Goal: Task Accomplishment & Management: Complete application form

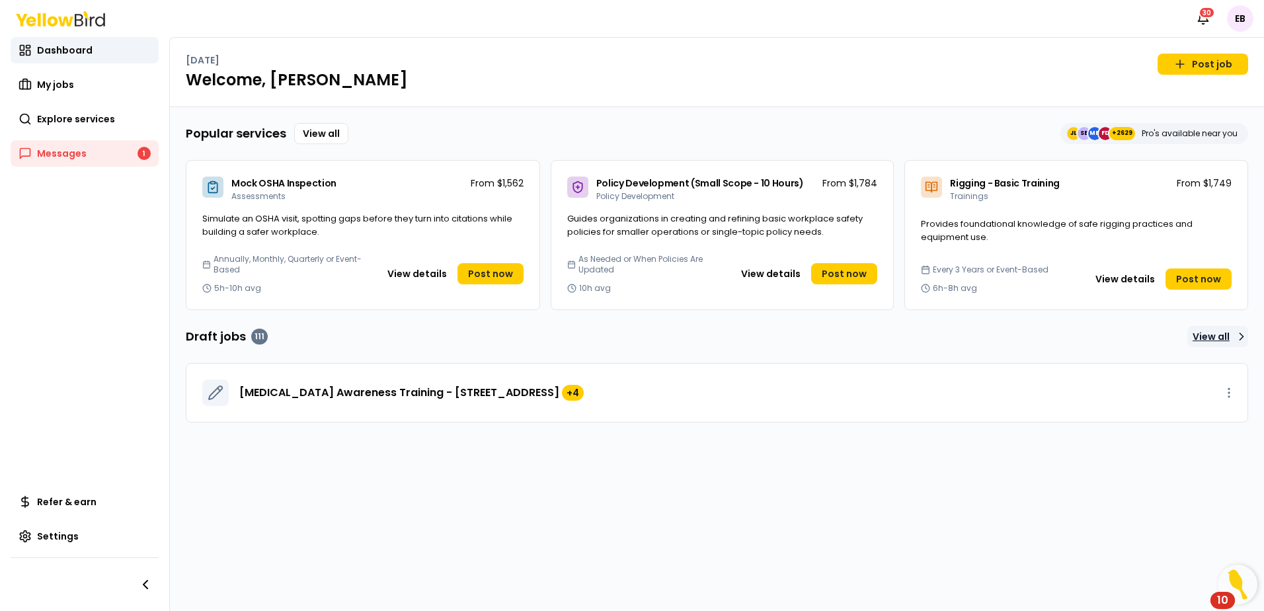
click at [1222, 338] on link "View all" at bounding box center [1217, 336] width 61 height 21
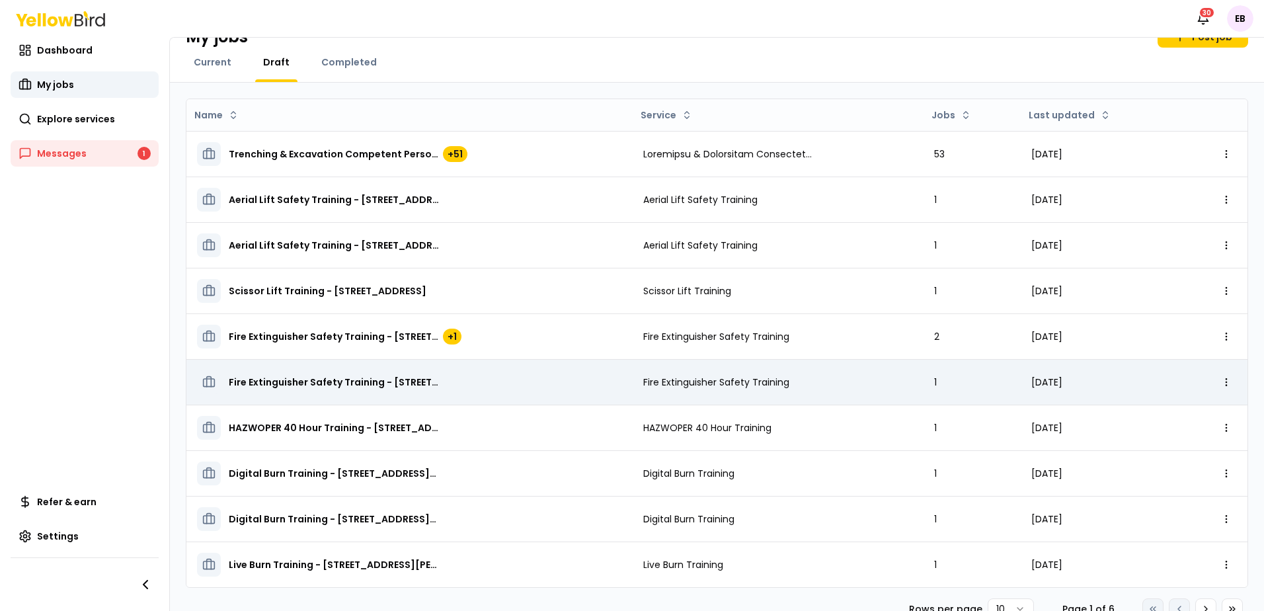
scroll to position [52, 0]
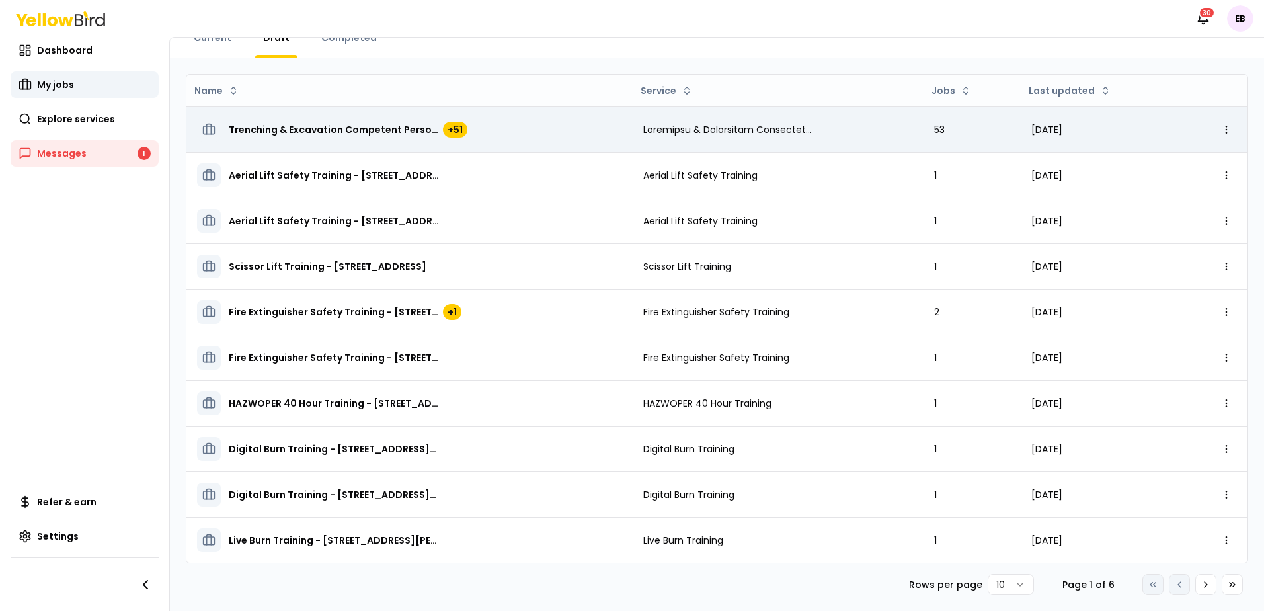
click at [337, 129] on span "Trenching & Excavation Competent Person Training - 12020 Carolina Logistics Dr,…" at bounding box center [335, 129] width 212 height 13
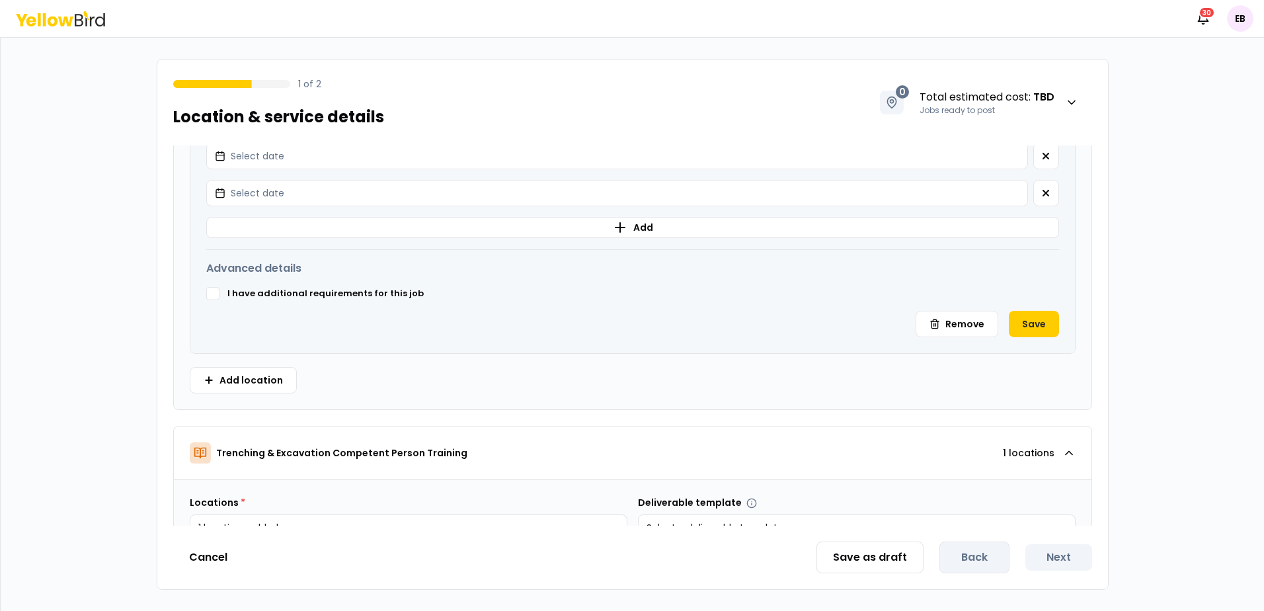
scroll to position [1388, 0]
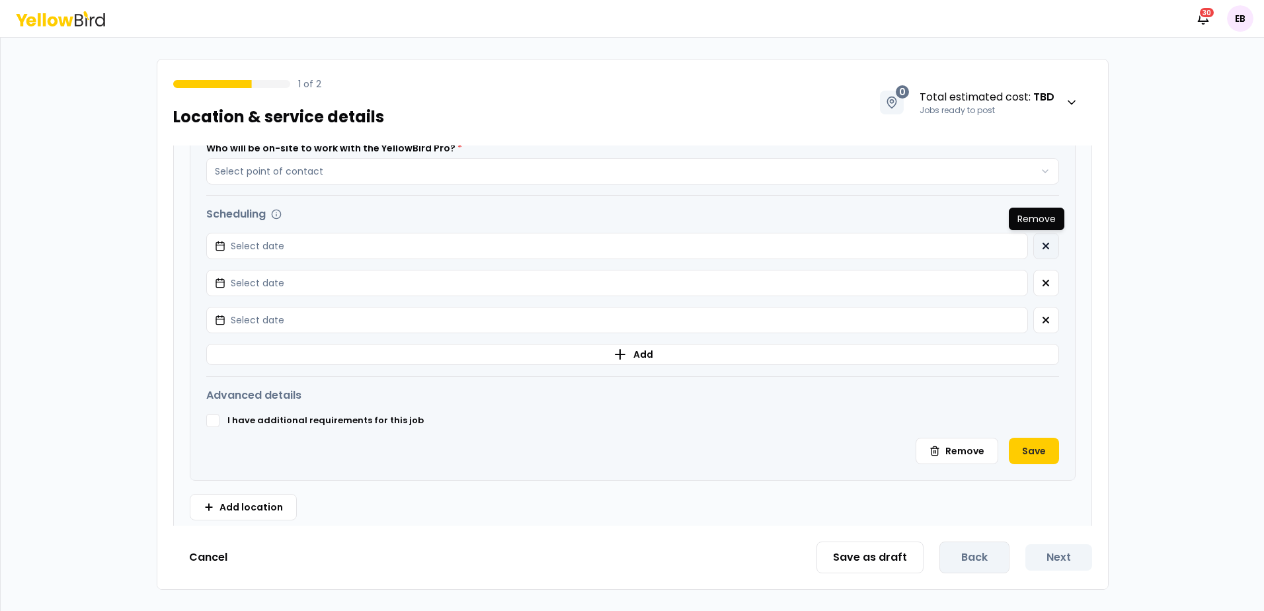
click at [1033, 253] on button "button" at bounding box center [1046, 246] width 26 height 26
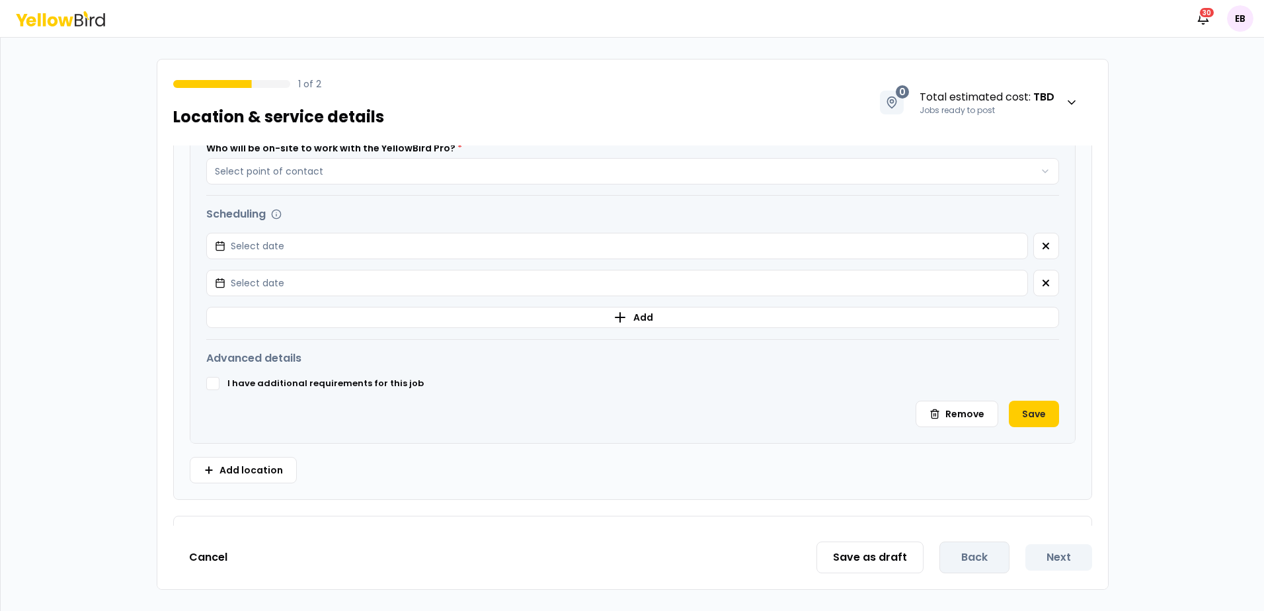
click at [1033, 253] on button "button" at bounding box center [1046, 246] width 26 height 26
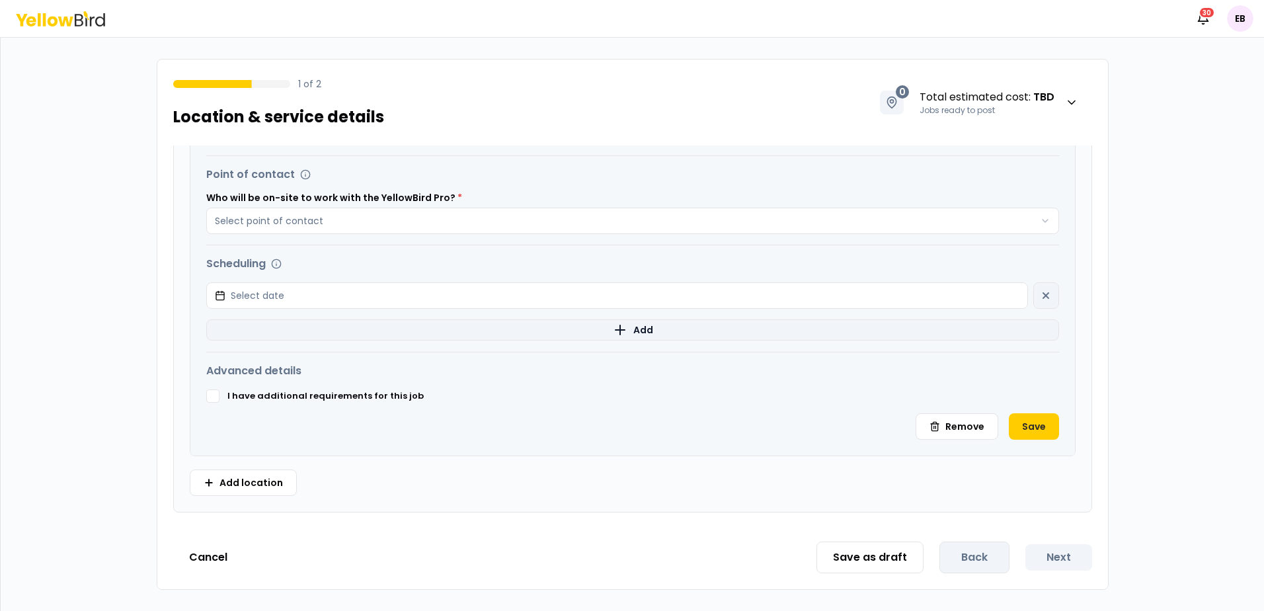
scroll to position [1322, 0]
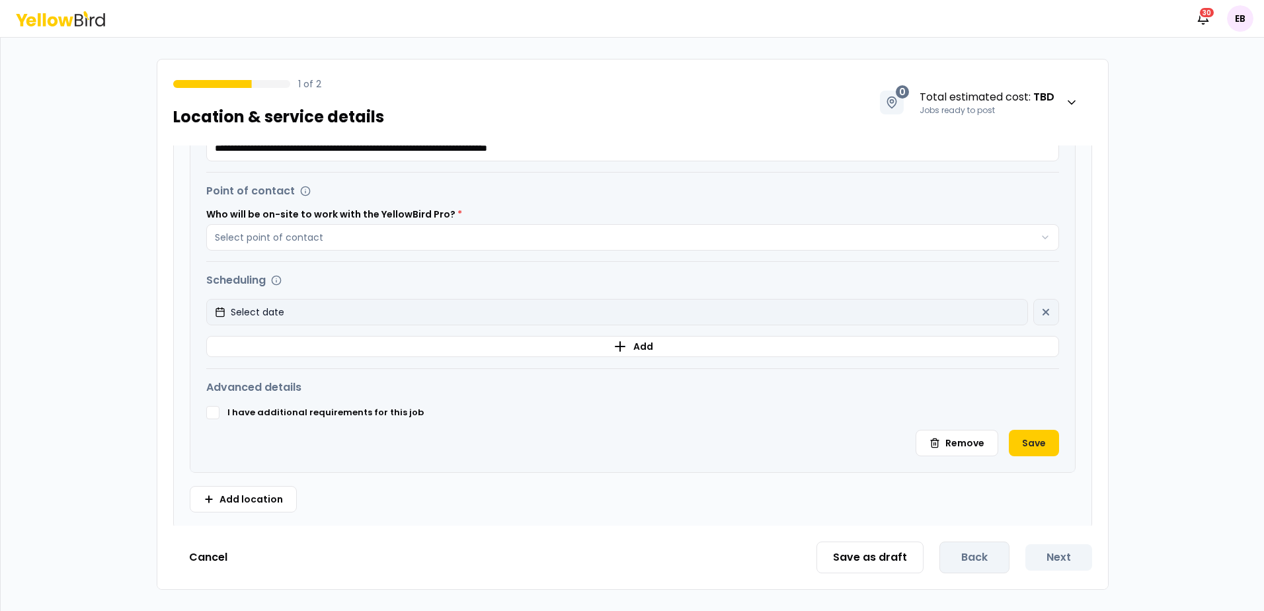
click at [1017, 311] on button "Select date" at bounding box center [617, 312] width 822 height 26
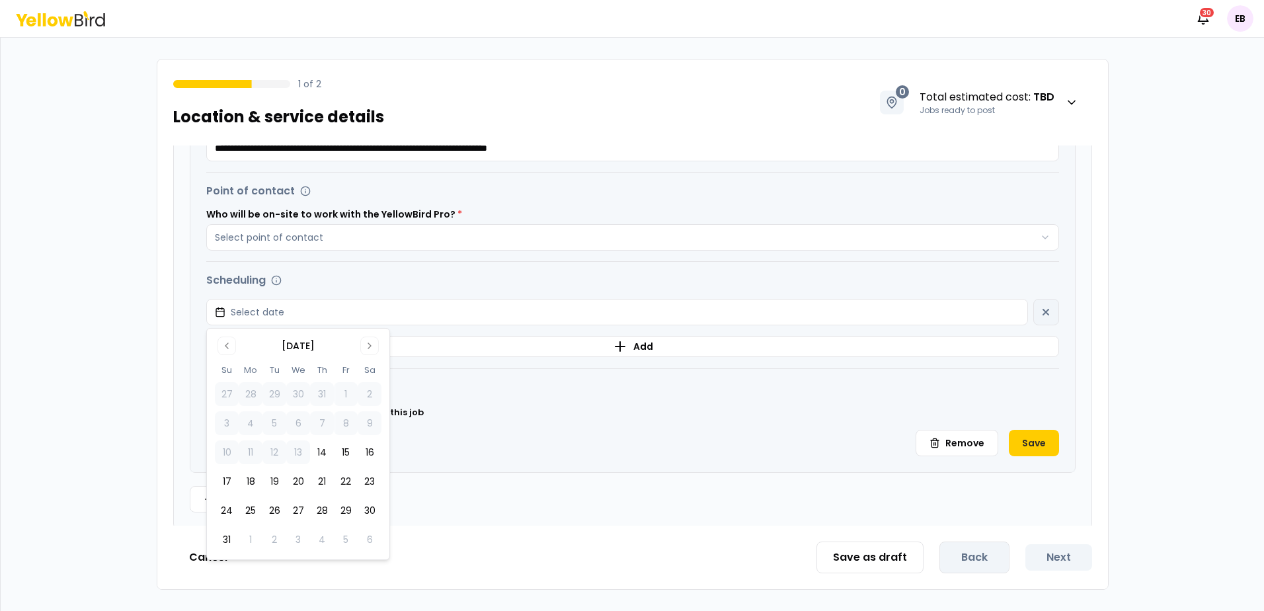
click at [1033, 315] on div "Select date" at bounding box center [632, 312] width 853 height 26
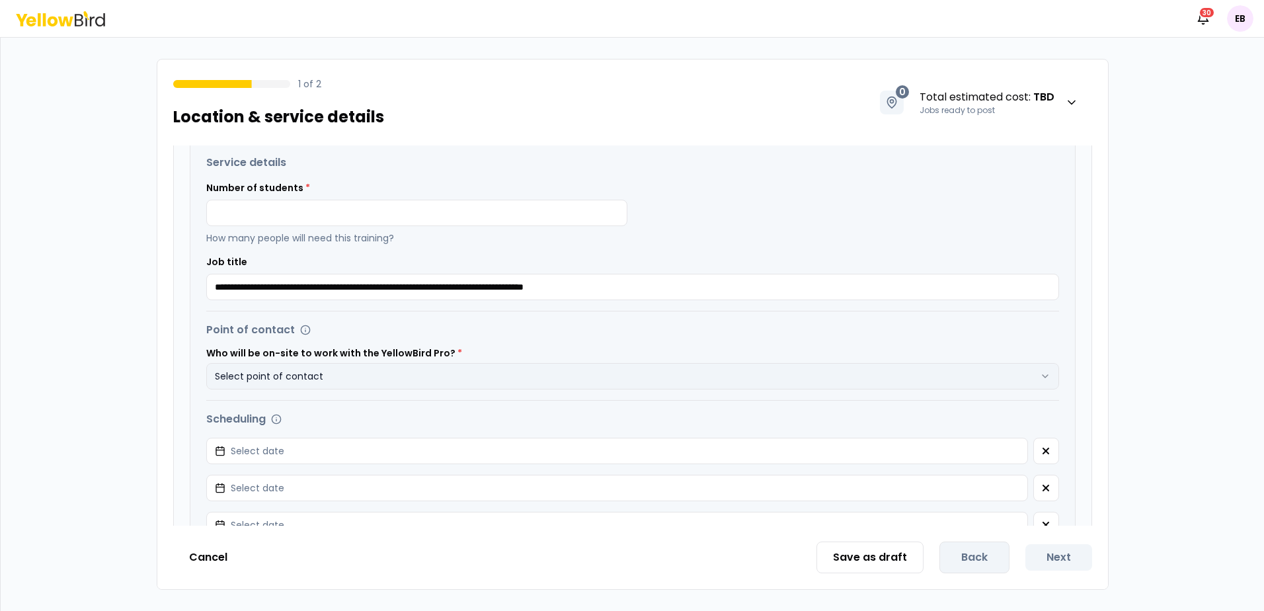
scroll to position [4694, 0]
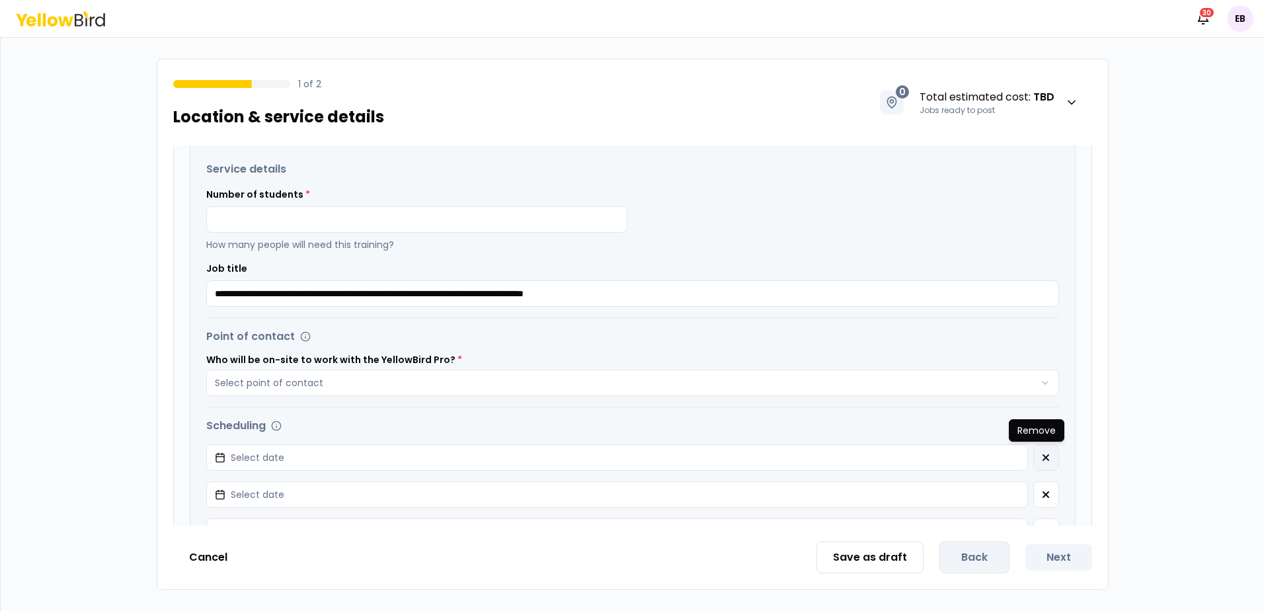
click at [1041, 454] on icon "button" at bounding box center [1046, 457] width 11 height 11
click at [1035, 457] on div "Select date" at bounding box center [632, 457] width 853 height 26
click at [404, 223] on input at bounding box center [416, 219] width 421 height 26
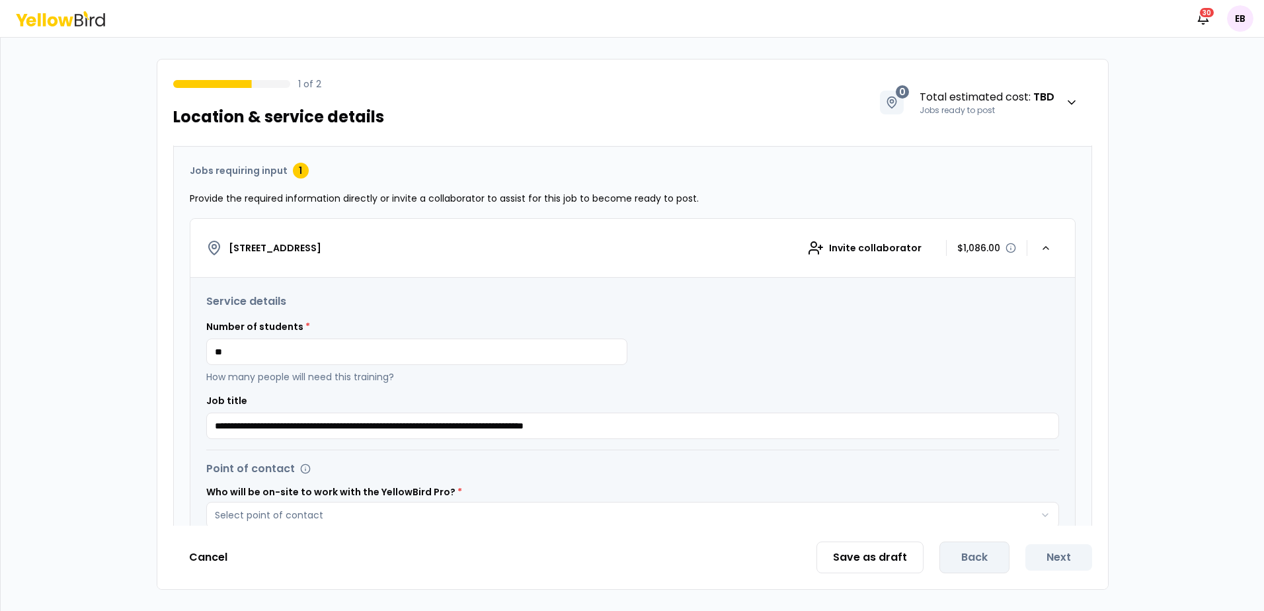
type input "**"
click at [624, 305] on h3 "Service details" at bounding box center [632, 302] width 853 height 16
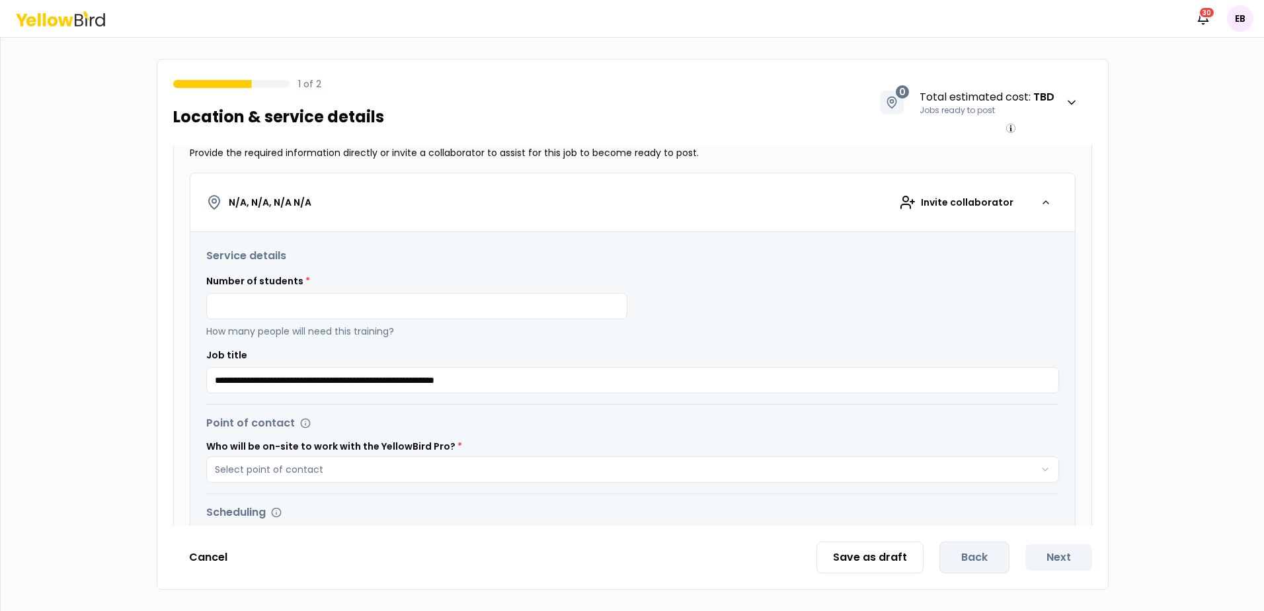
scroll to position [264, 0]
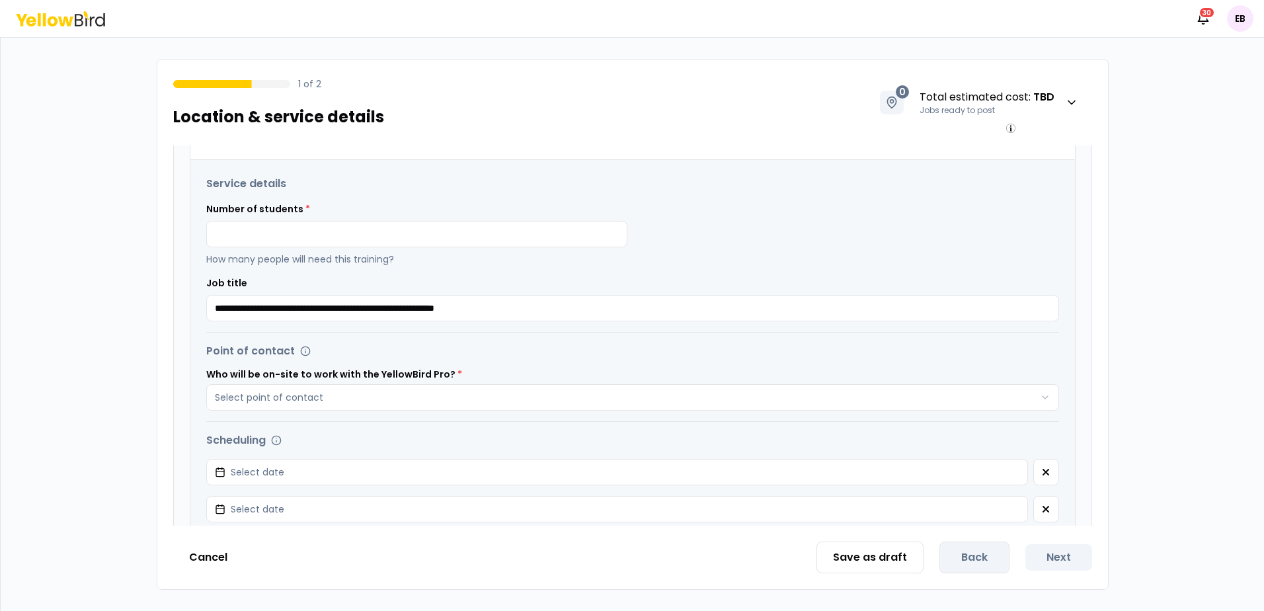
click at [345, 214] on div "Number of students * How many people will need this training?" at bounding box center [416, 233] width 421 height 63
click at [348, 233] on input at bounding box center [416, 234] width 421 height 26
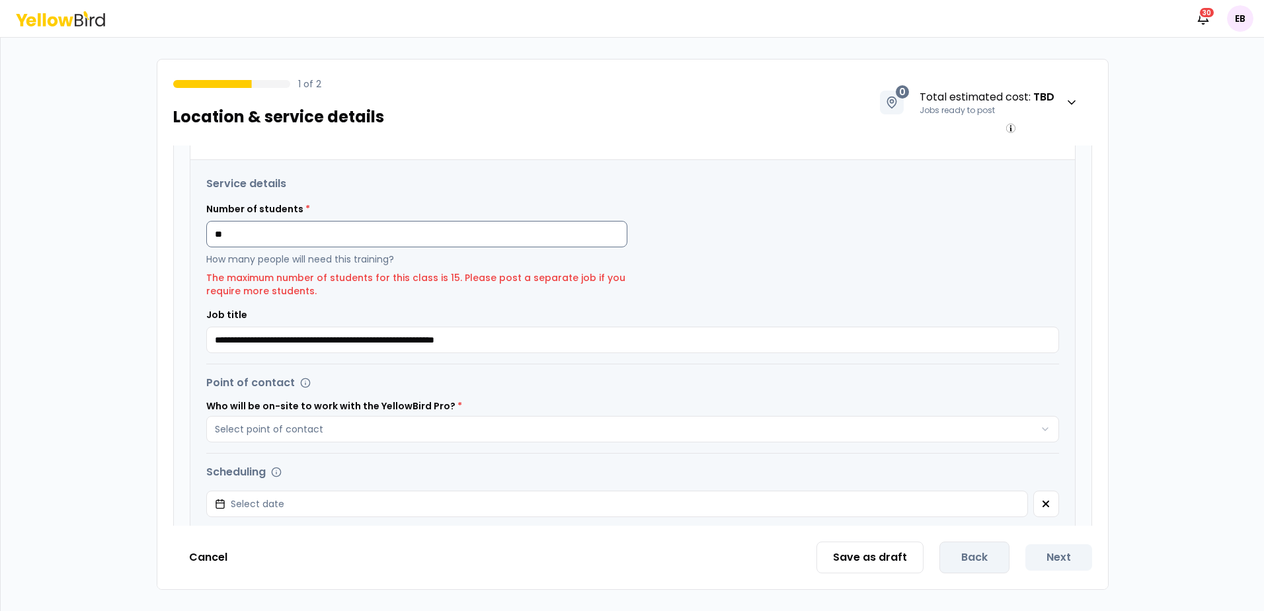
type input "*"
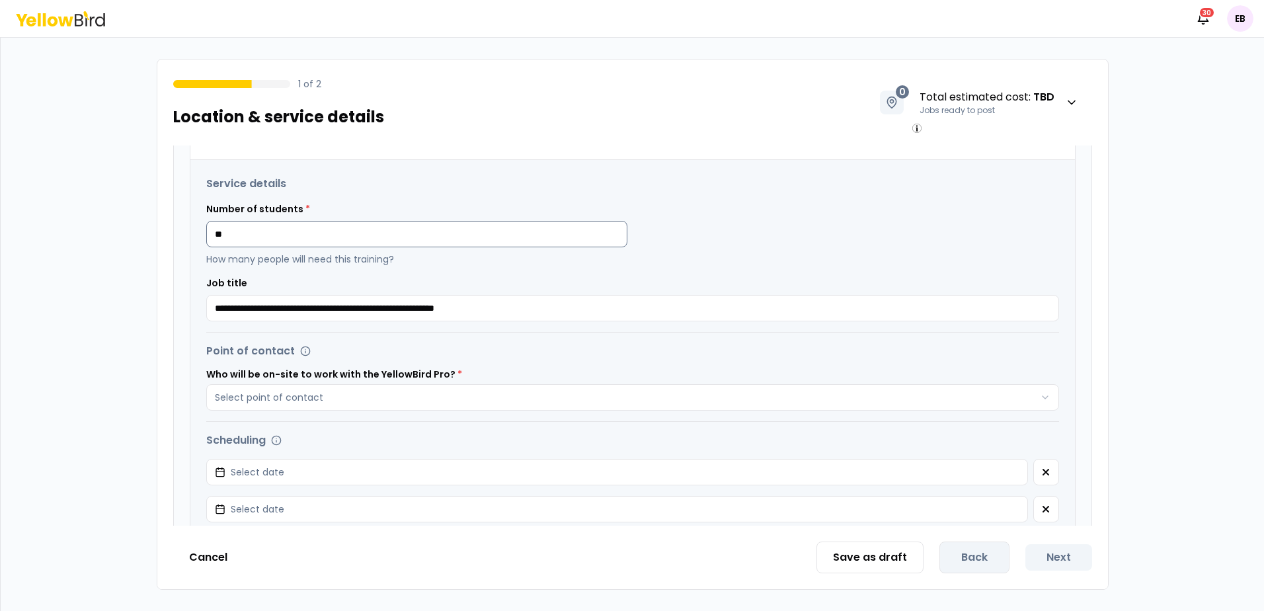
type input "*"
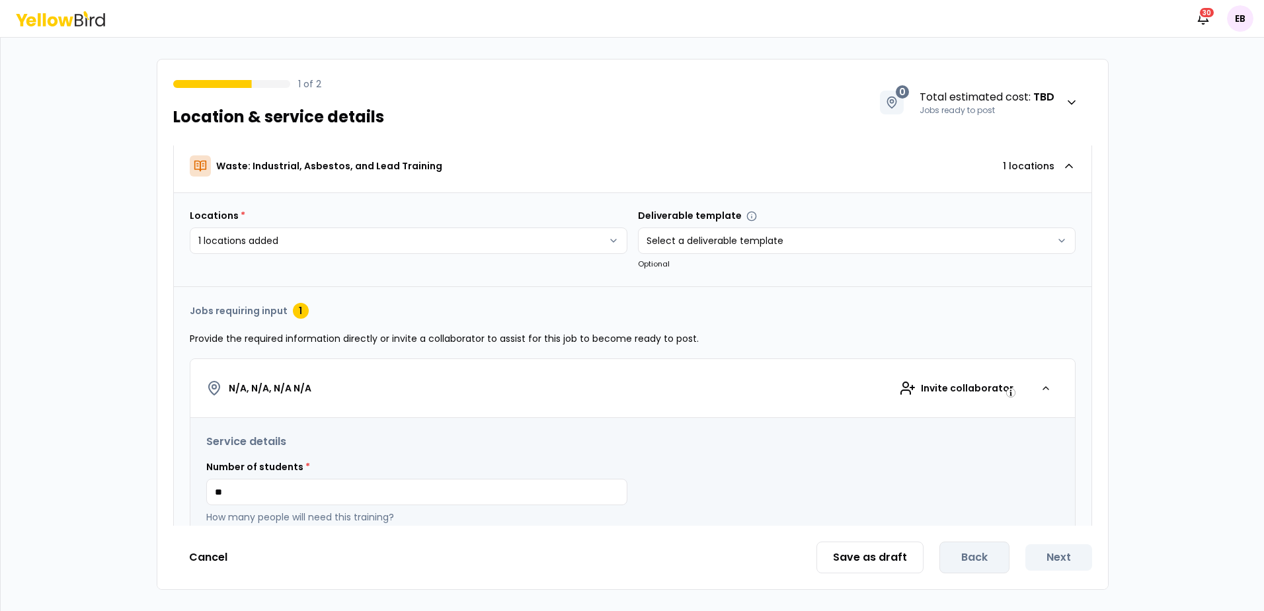
scroll to position [0, 0]
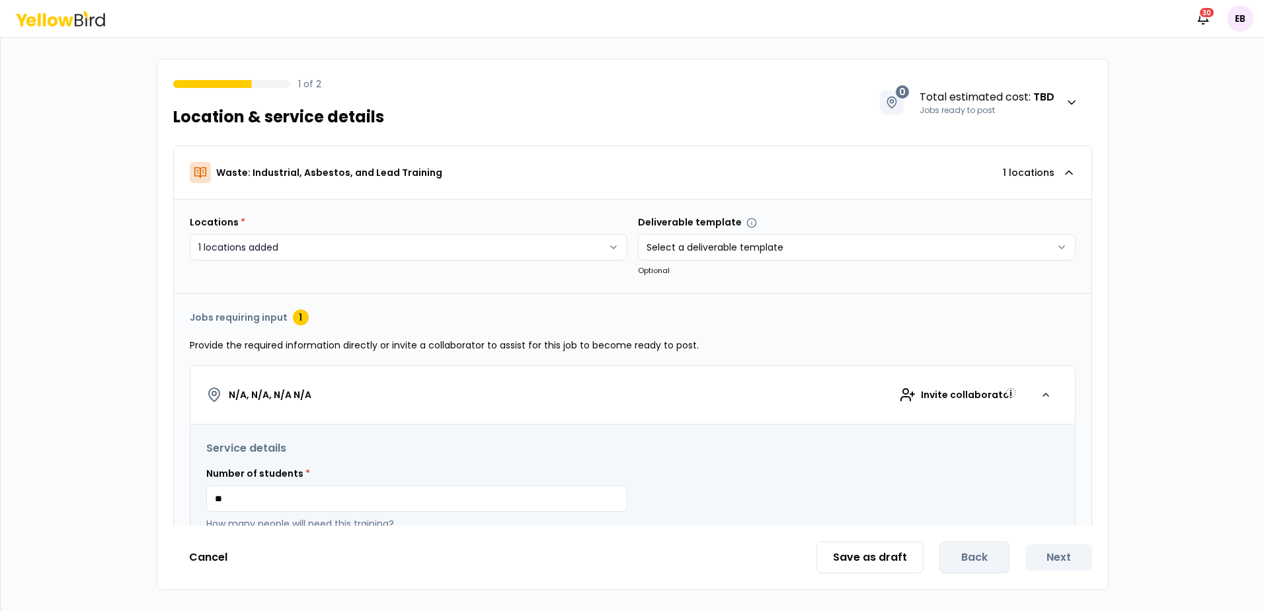
type input "*"
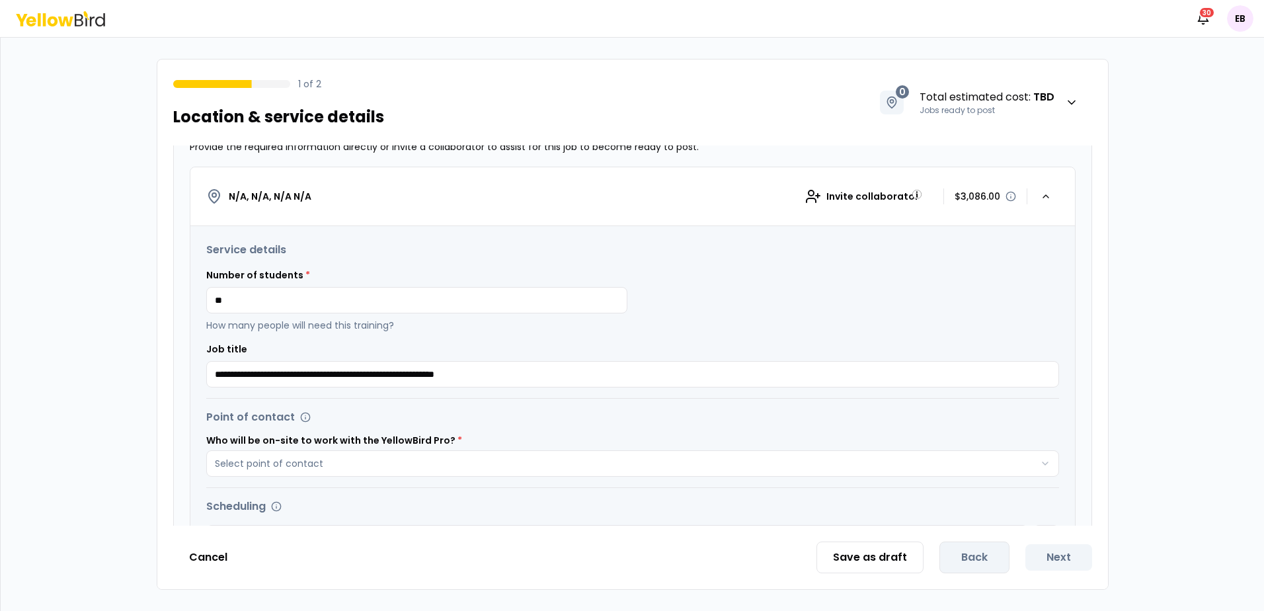
type input "**"
click at [500, 246] on h3 "Service details" at bounding box center [632, 250] width 853 height 16
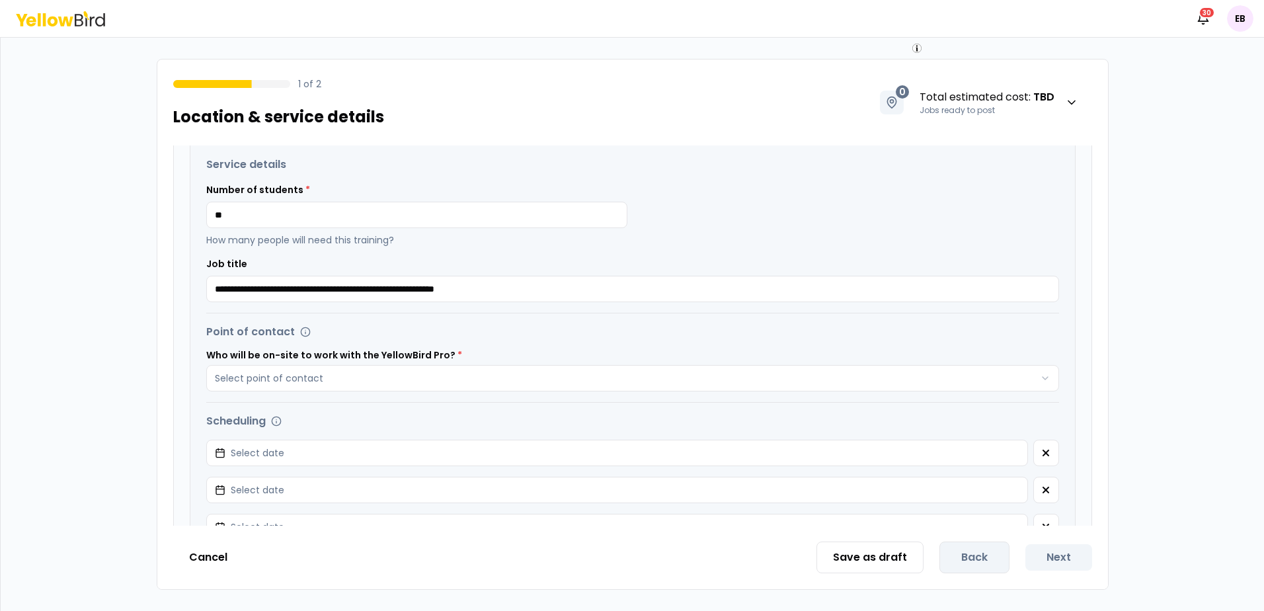
scroll to position [397, 0]
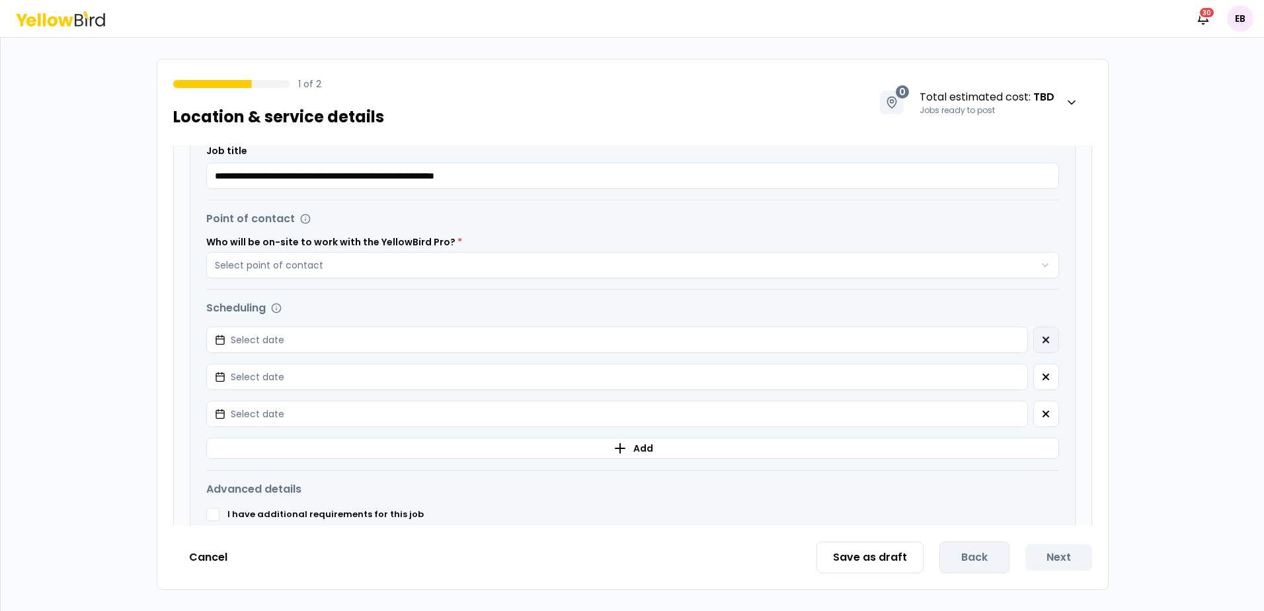
click at [1033, 348] on button "button" at bounding box center [1046, 340] width 26 height 26
click at [1033, 364] on button "button" at bounding box center [1046, 377] width 26 height 26
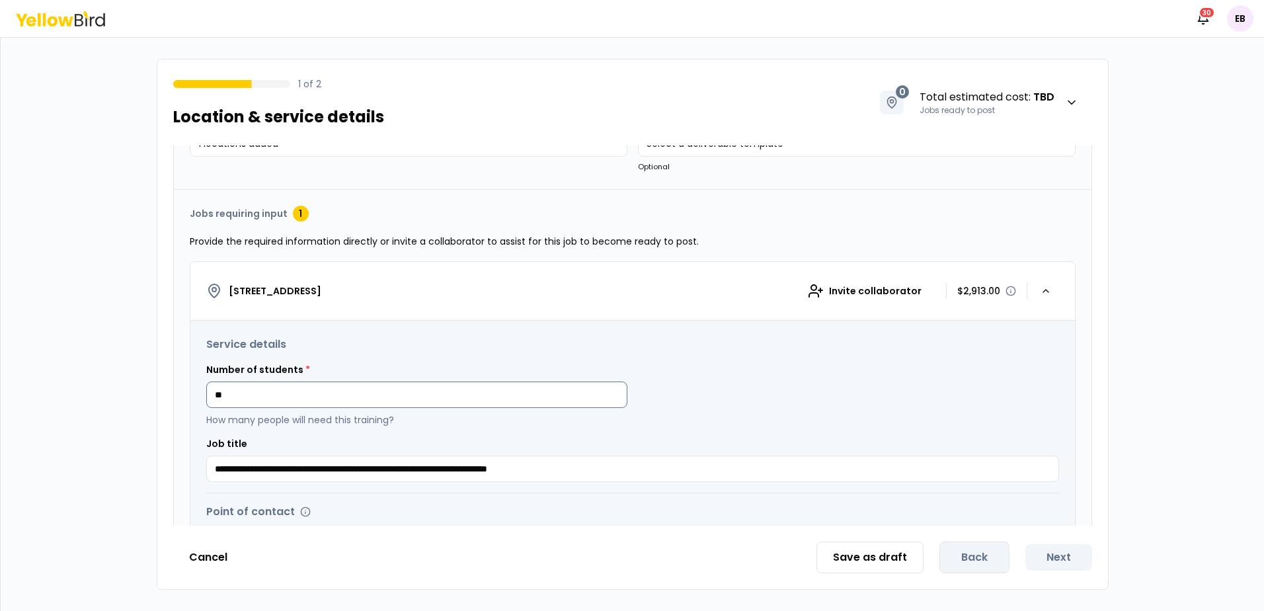
scroll to position [992, 0]
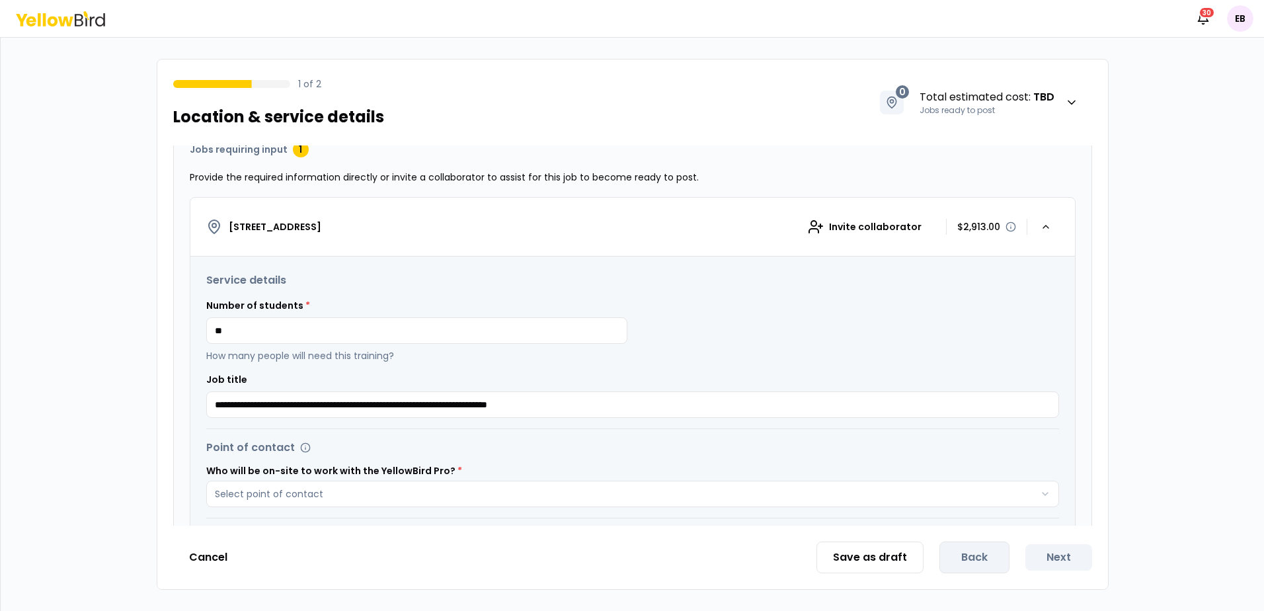
click at [498, 272] on div "**********" at bounding box center [632, 493] width 885 height 472
click at [559, 157] on div "**********" at bounding box center [633, 455] width 918 height 660
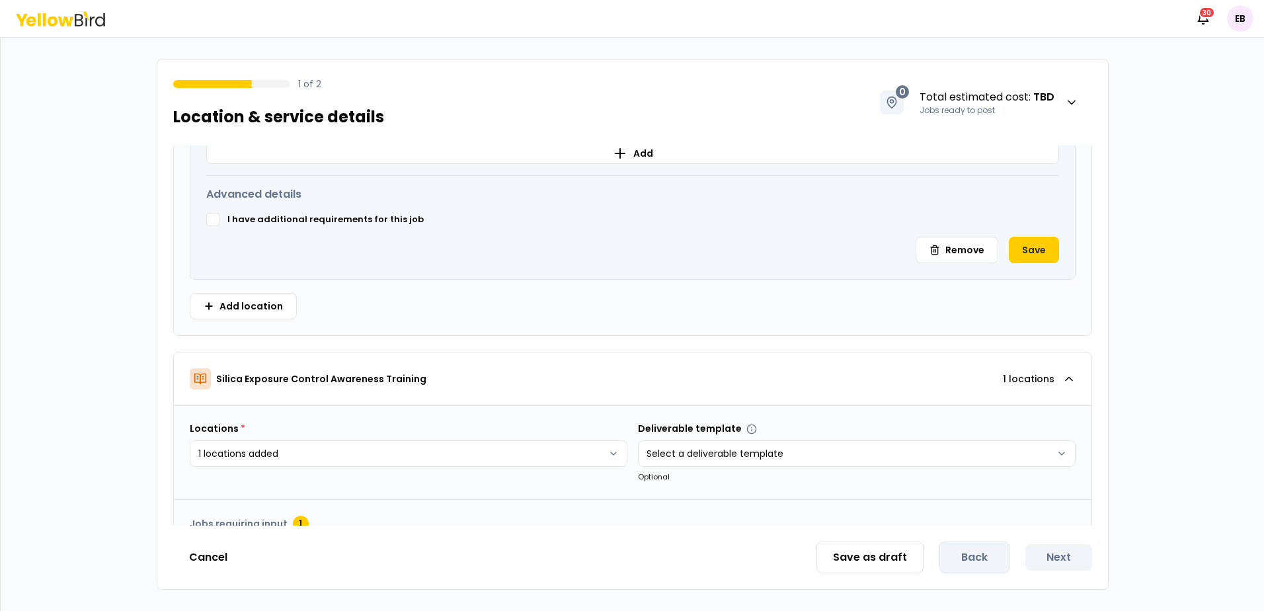
scroll to position [5421, 0]
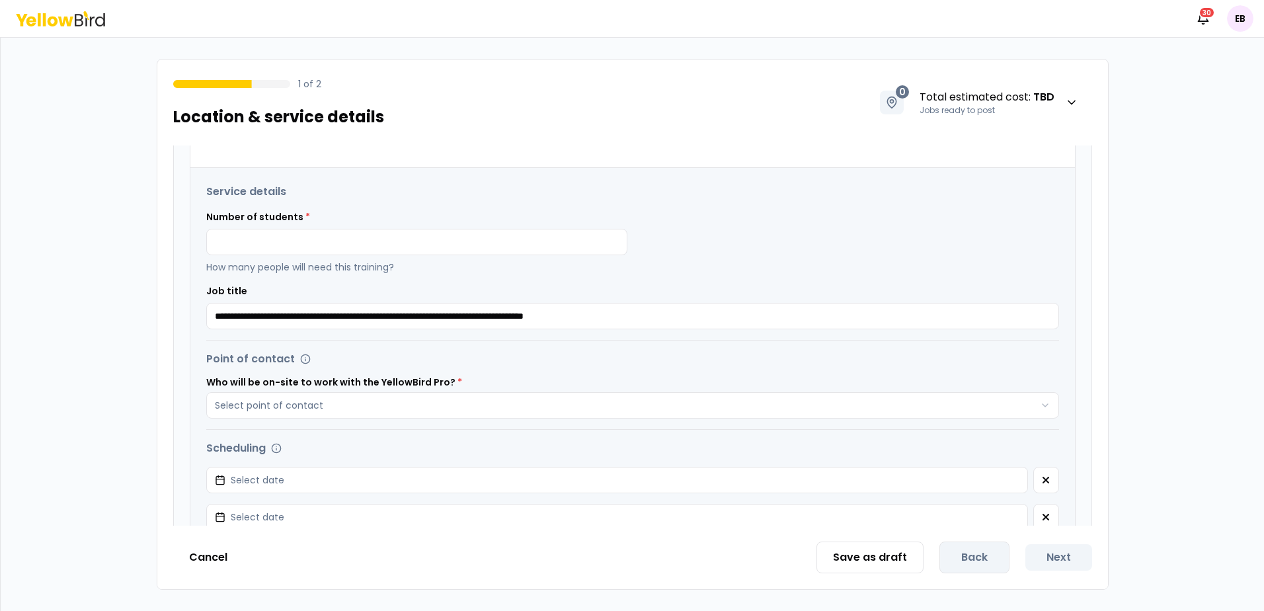
click at [95, 17] on icon at bounding box center [92, 21] width 5 height 10
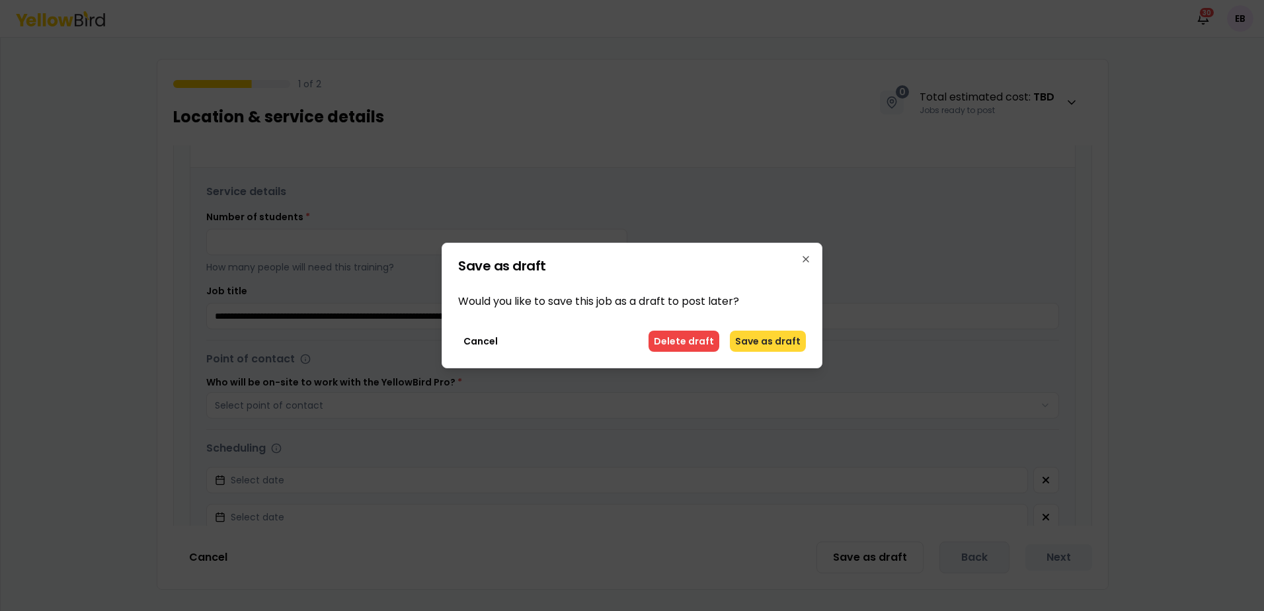
click at [751, 340] on button "Save as draft" at bounding box center [768, 341] width 76 height 21
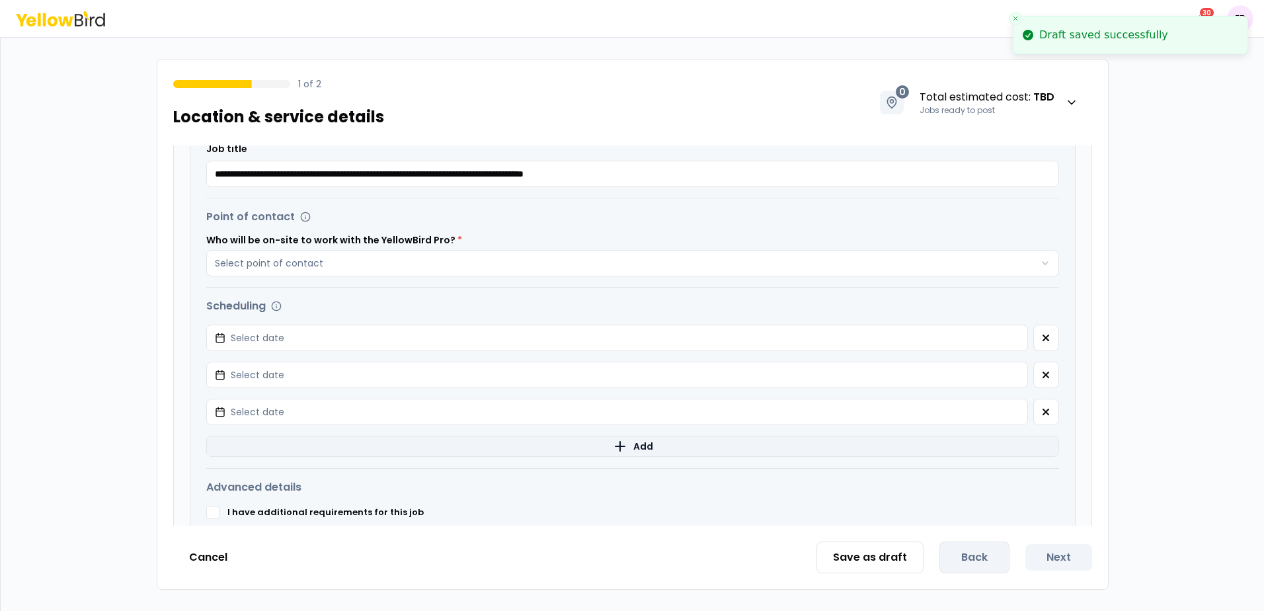
scroll to position [5686, 0]
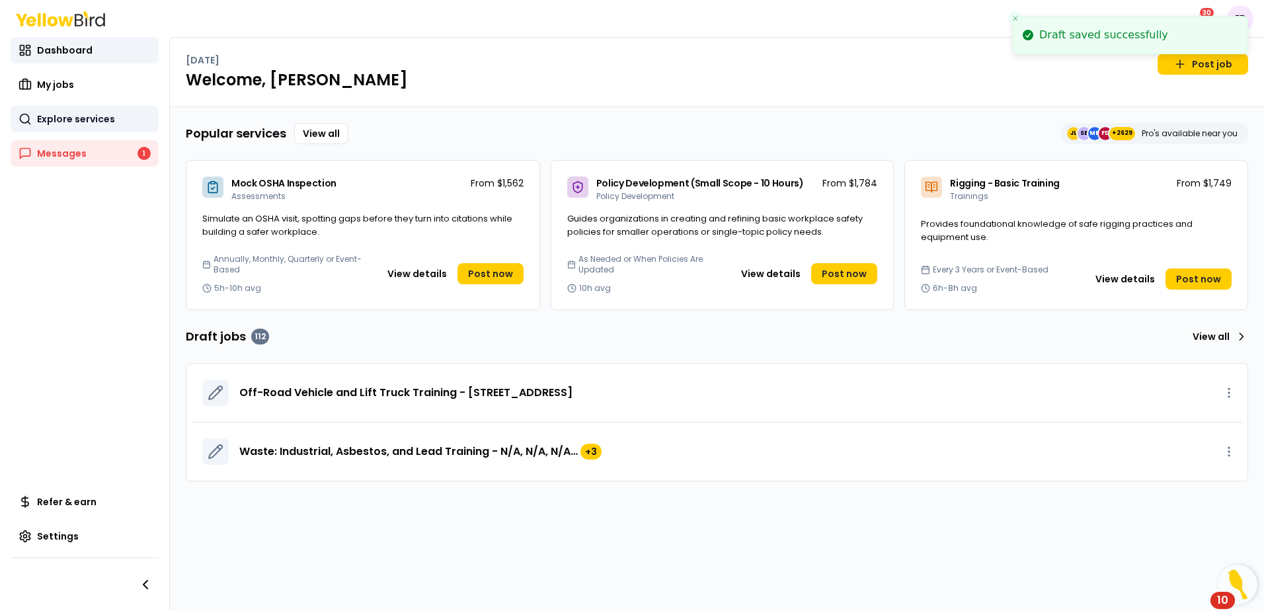
click at [92, 121] on span "Explore services" at bounding box center [76, 118] width 78 height 13
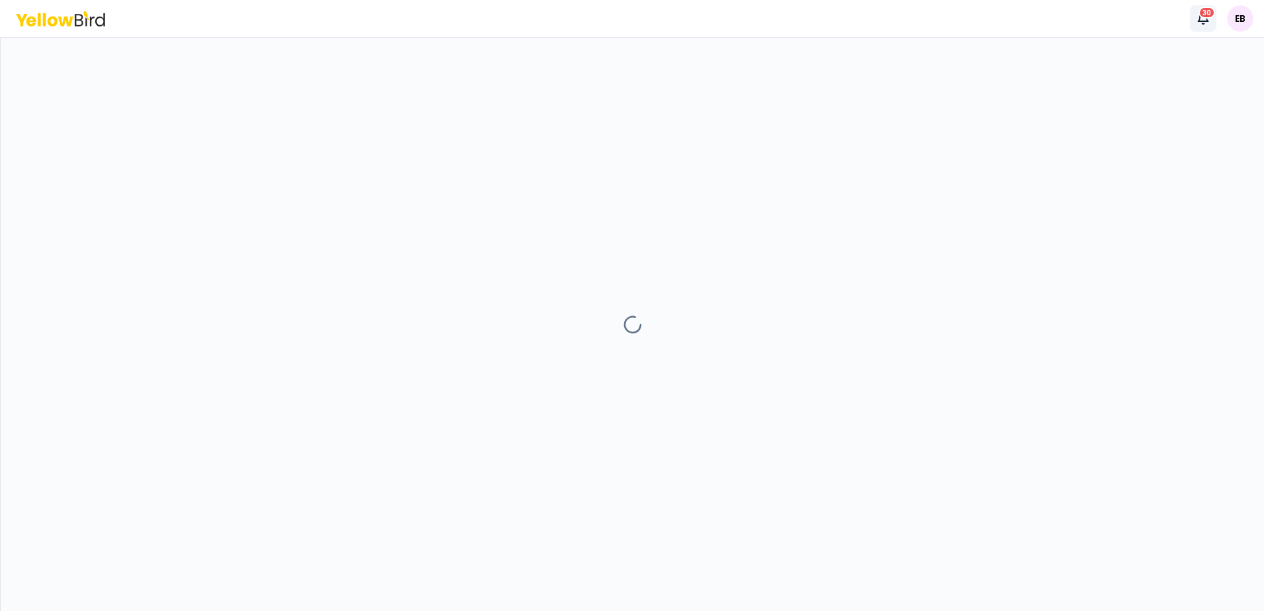
click at [1212, 15] on div "30" at bounding box center [1207, 13] width 17 height 12
click at [621, 92] on div at bounding box center [632, 324] width 1263 height 573
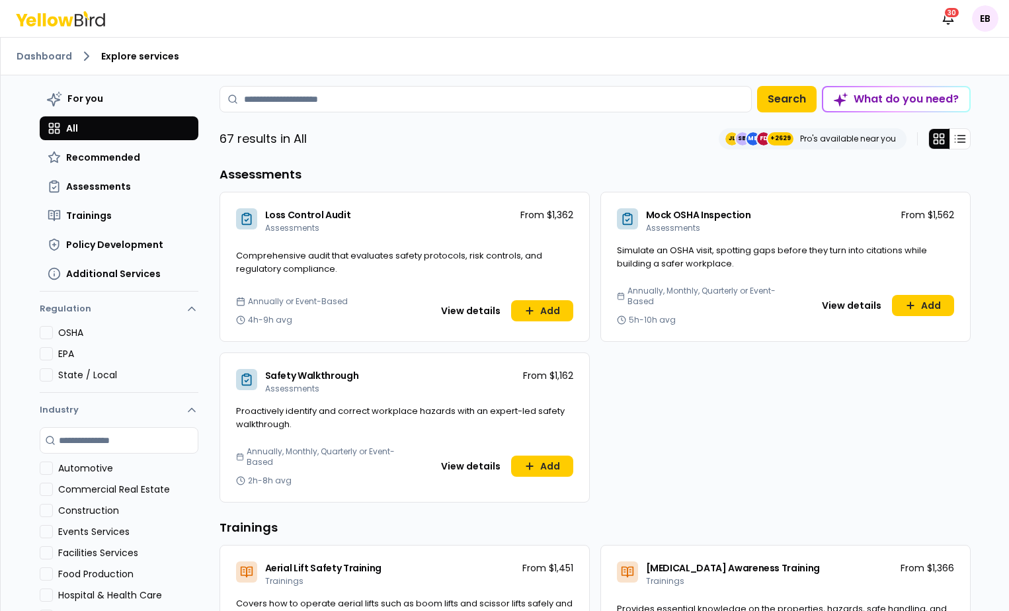
click at [807, 143] on p "Pro's available near you" at bounding box center [848, 139] width 96 height 11
click at [955, 138] on icon at bounding box center [959, 138] width 13 height 13
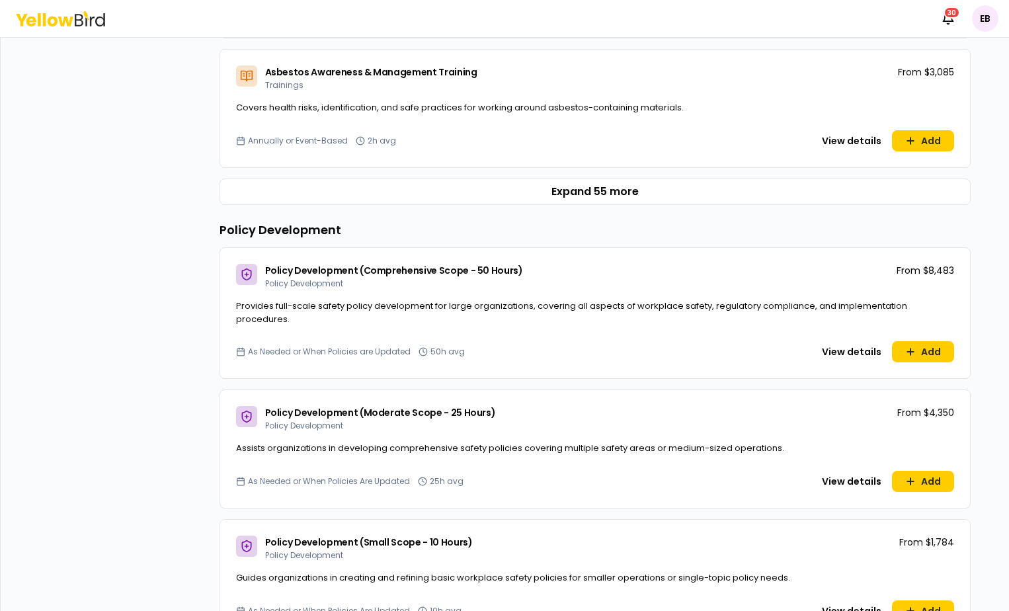
scroll to position [912, 0]
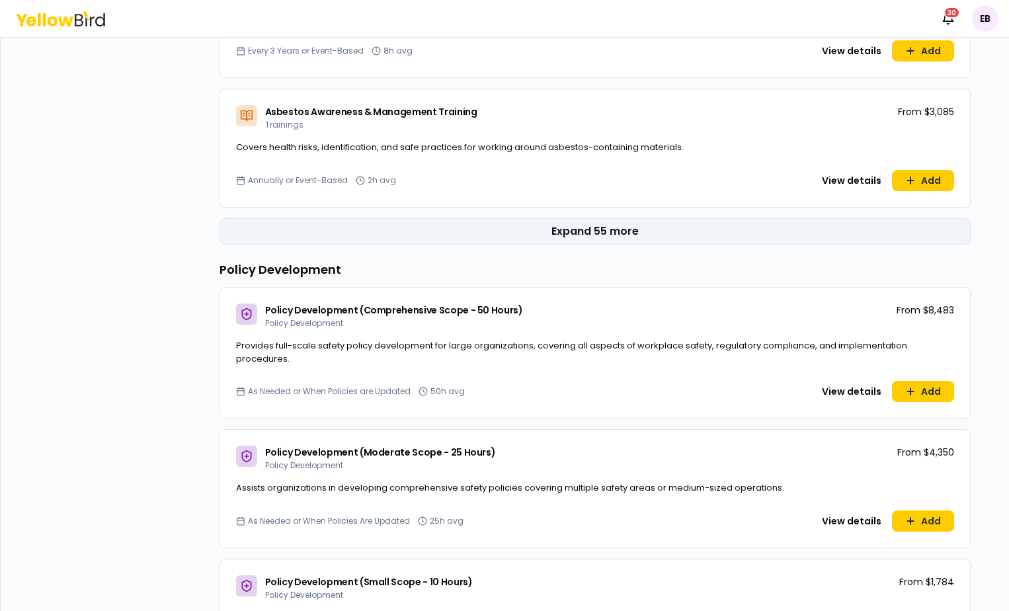
click at [604, 225] on button "Expand 55 more" at bounding box center [594, 231] width 751 height 26
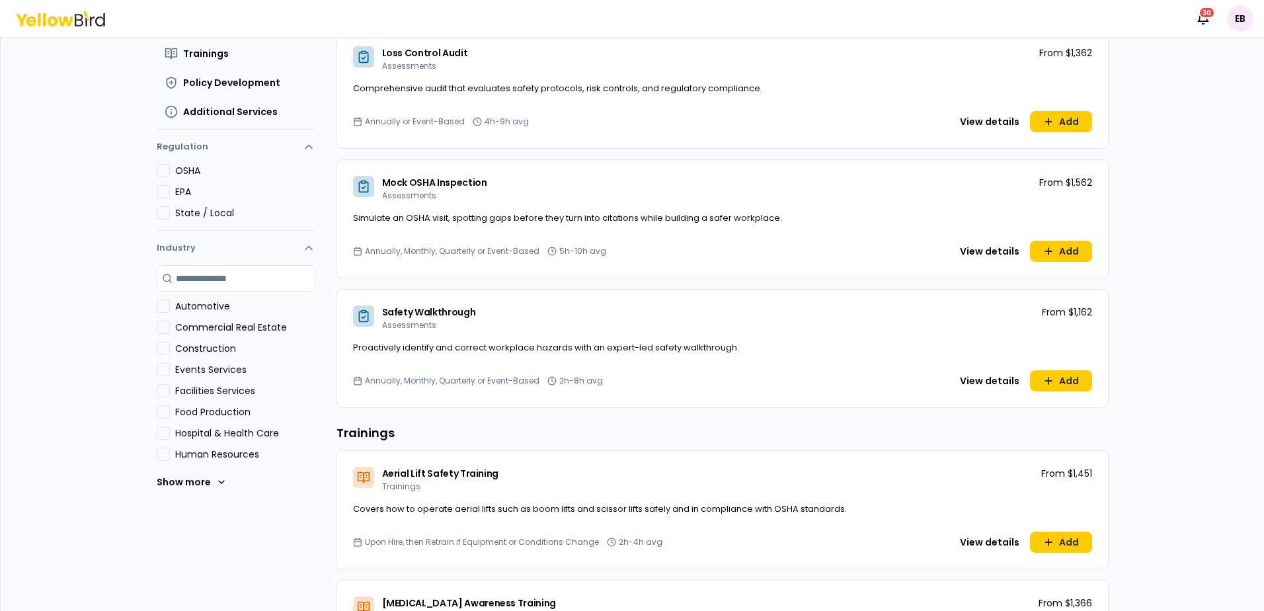
scroll to position [0, 0]
